Goal: Obtain resource: Obtain resource

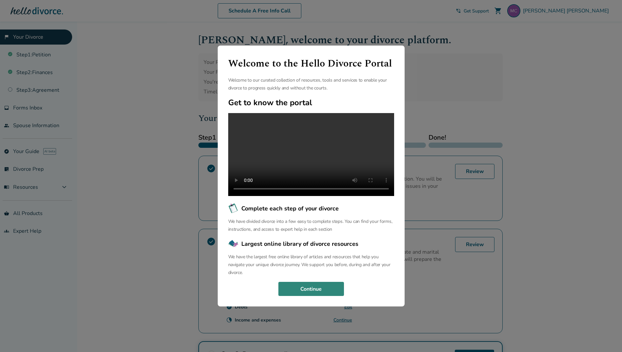
click at [319, 294] on button "Continue" at bounding box center [311, 289] width 66 height 14
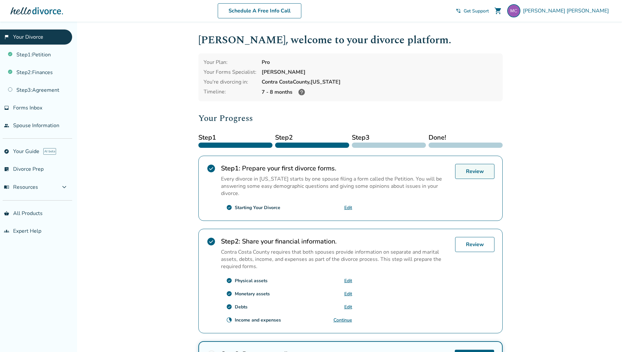
click at [479, 175] on link "Review" at bounding box center [474, 171] width 39 height 15
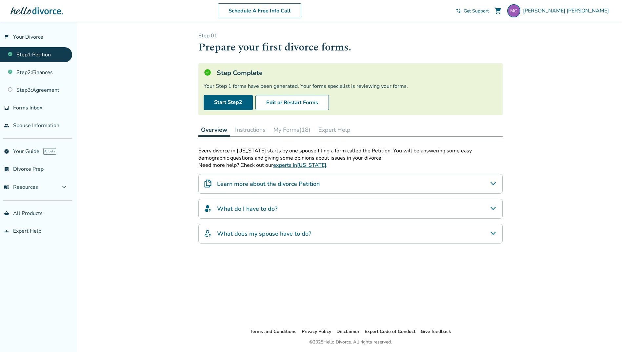
click at [173, 239] on div "Added to cart Step 0 1 Prepare your first divorce forms. Step Complete Your Ste…" at bounding box center [311, 198] width 622 height 352
click at [212, 102] on link "Start Step 2" at bounding box center [227, 102] width 49 height 15
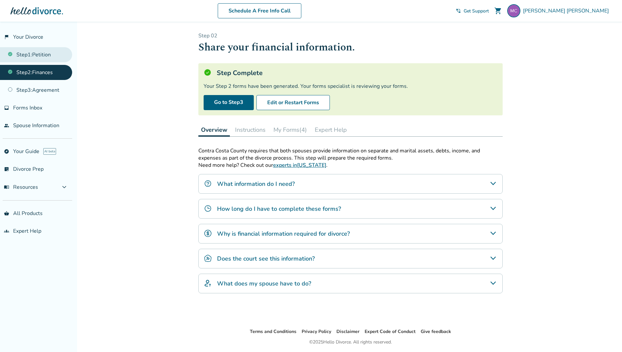
click at [41, 51] on link "Step 1 : Petition" at bounding box center [36, 54] width 72 height 15
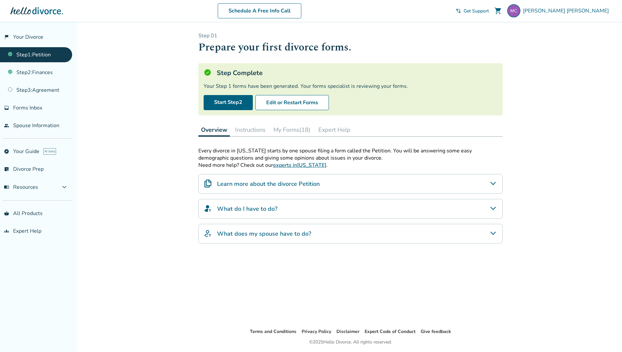
click at [293, 237] on h4 "What does my spouse have to do?" at bounding box center [264, 233] width 94 height 9
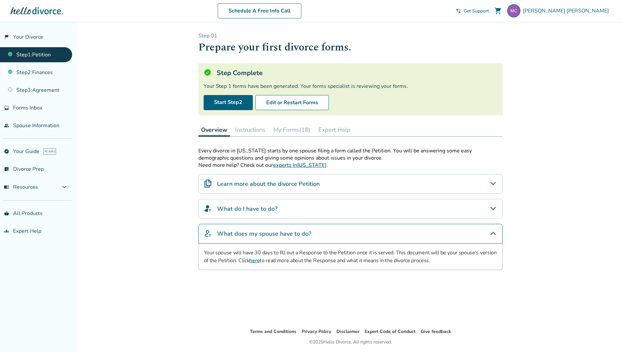
click at [31, 53] on link "Step 1 : Petition" at bounding box center [36, 54] width 72 height 15
click at [30, 34] on link "flag_2 Your Divorce" at bounding box center [36, 36] width 72 height 15
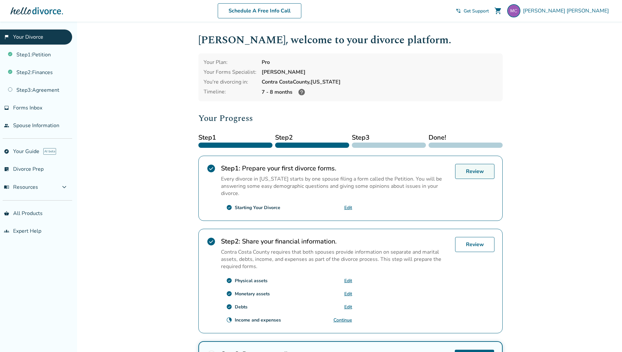
click at [477, 172] on link "Review" at bounding box center [474, 171] width 39 height 15
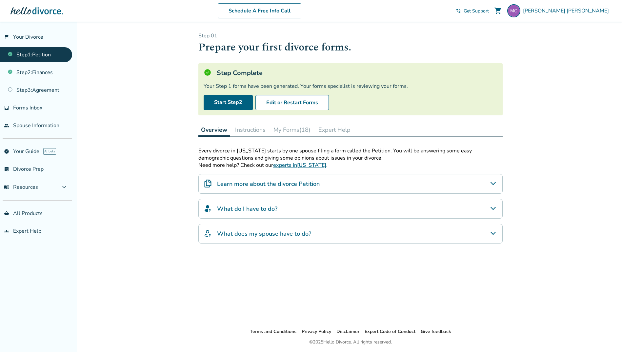
click at [251, 127] on button "Instructions" at bounding box center [250, 129] width 36 height 13
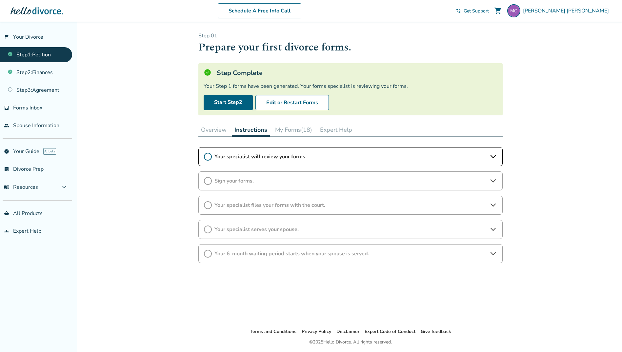
click at [294, 128] on button "My Forms (18)" at bounding box center [293, 129] width 42 height 13
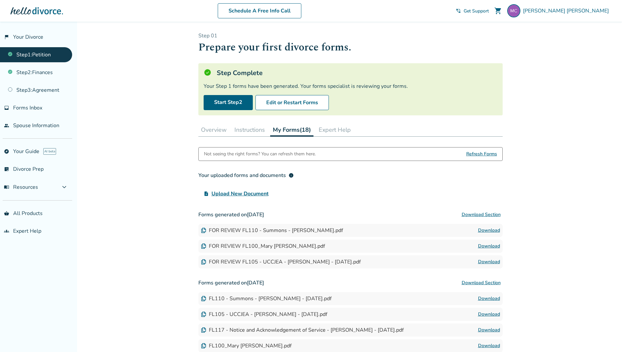
click at [492, 227] on link "Download" at bounding box center [489, 230] width 22 height 8
click at [494, 245] on link "Download" at bounding box center [489, 246] width 22 height 8
click at [494, 261] on link "Download" at bounding box center [489, 262] width 22 height 8
click at [497, 263] on link "Download" at bounding box center [489, 262] width 22 height 8
click at [493, 245] on link "Download" at bounding box center [489, 246] width 22 height 8
